Goal: Task Accomplishment & Management: Manage account settings

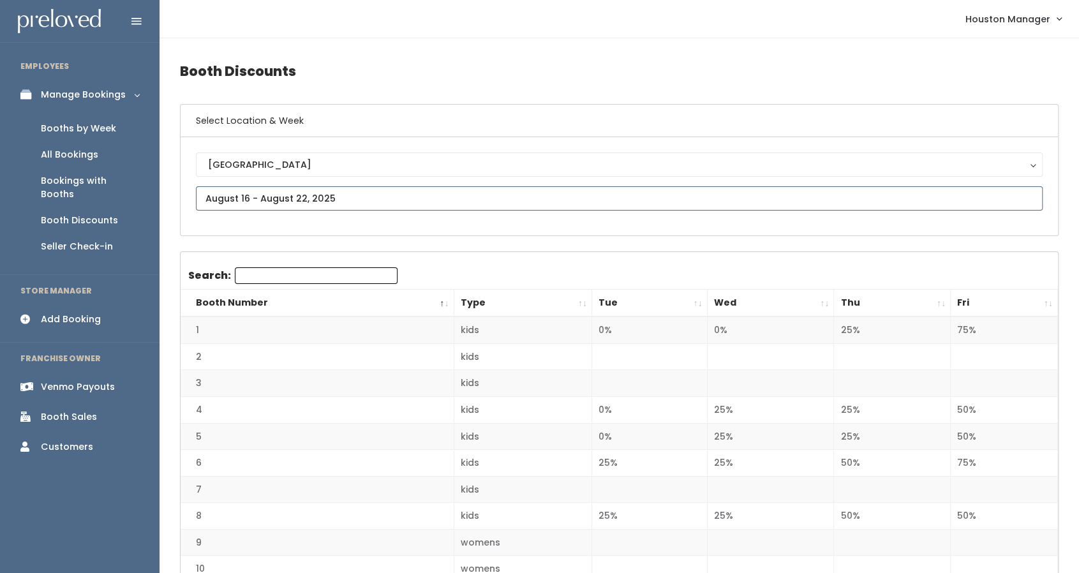
click at [316, 203] on input "text" at bounding box center [619, 198] width 847 height 24
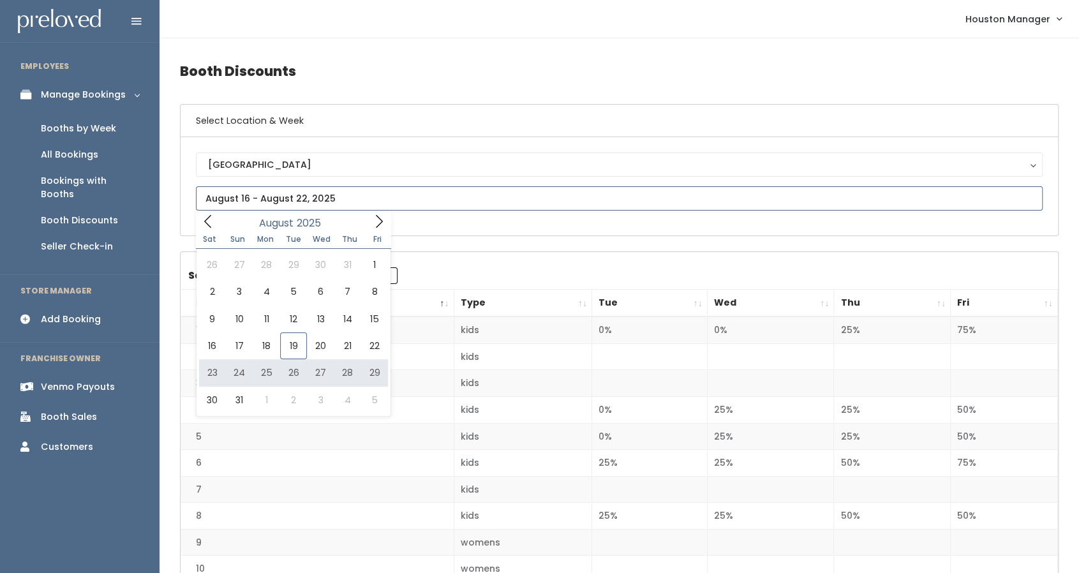
type input "August 23 to August 29"
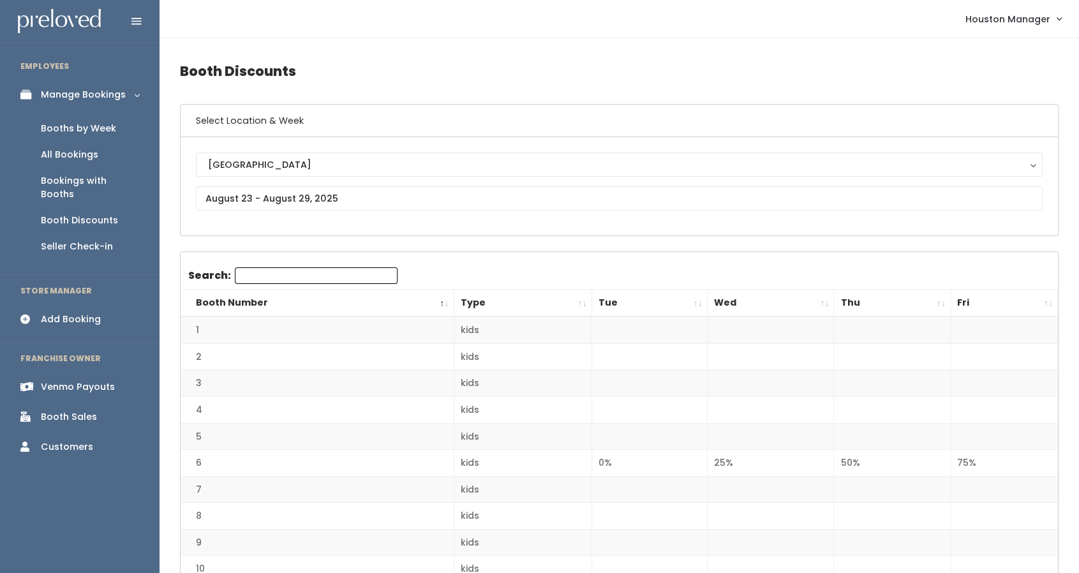
click at [101, 121] on link "Booths by Week" at bounding box center [79, 128] width 159 height 26
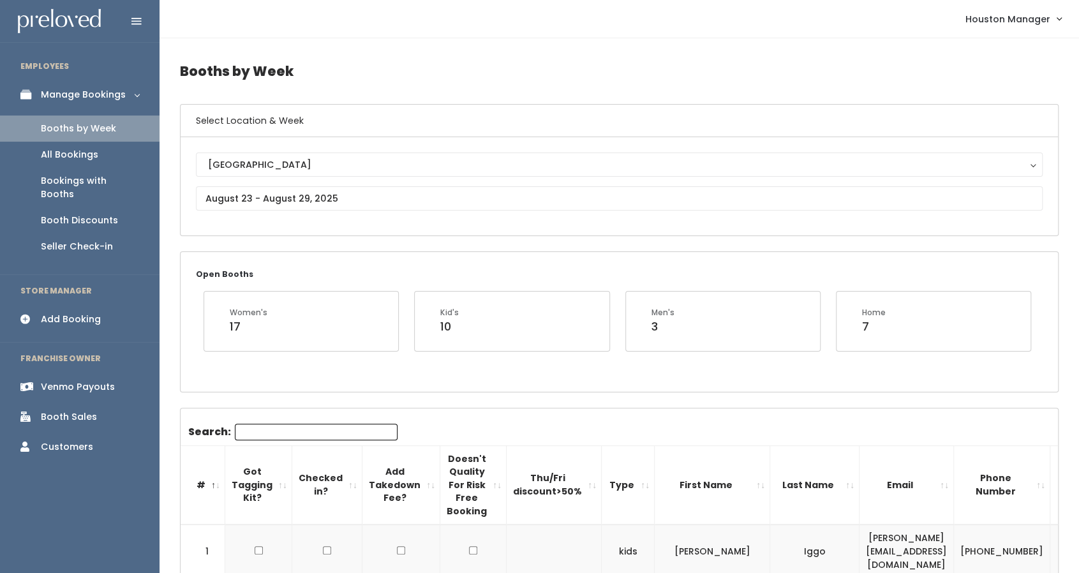
scroll to position [103, 0]
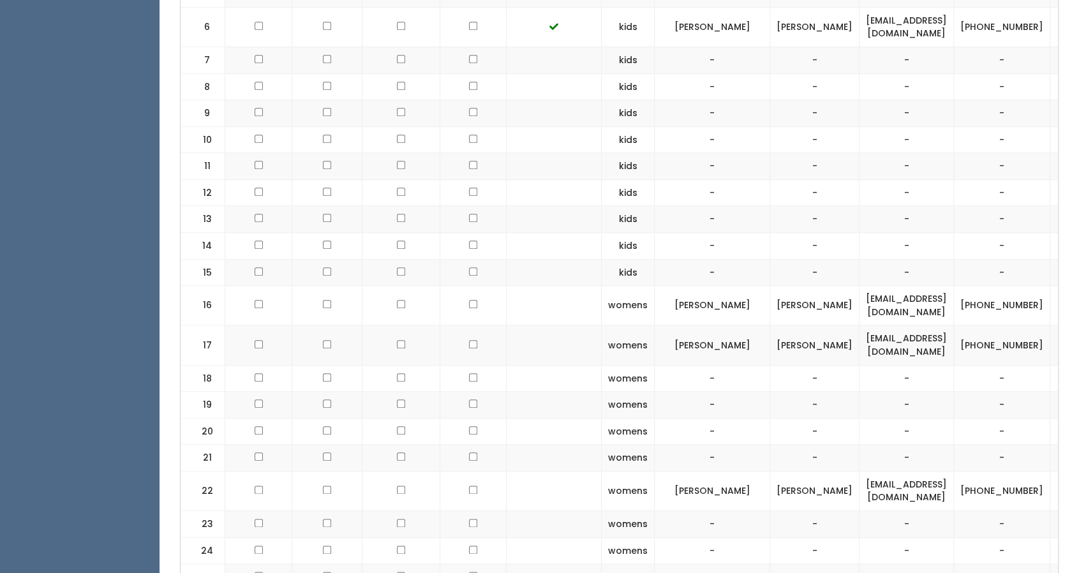
scroll to position [730, 0]
